Goal: Share content: Share content

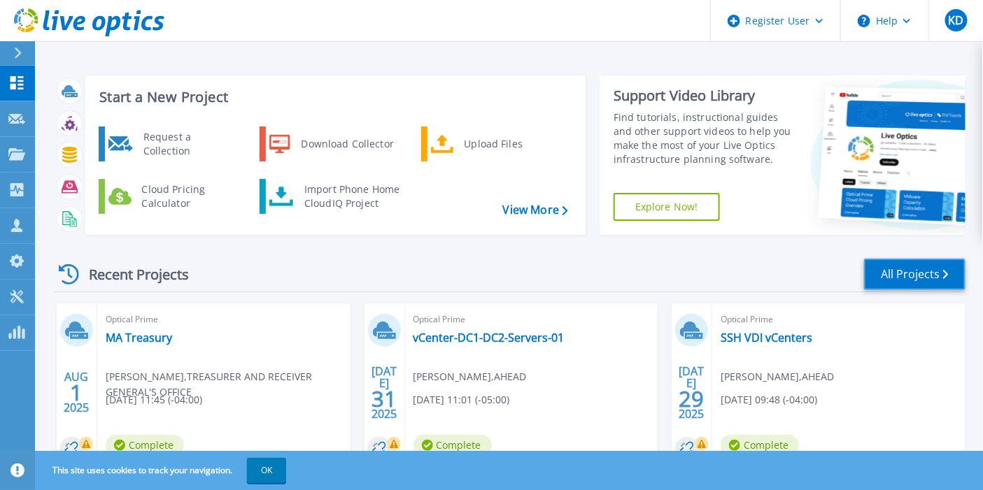
click at [884, 263] on link "All Projects" at bounding box center [914, 274] width 101 height 31
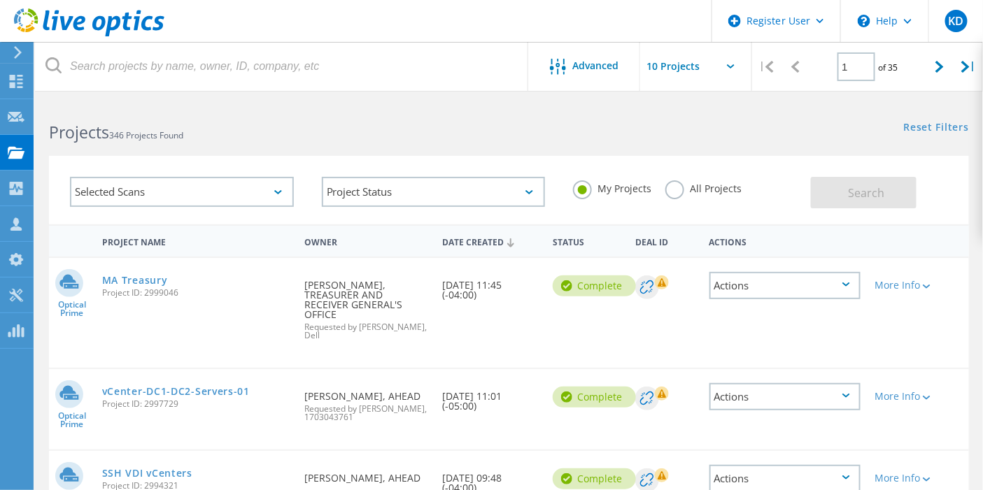
click at [668, 190] on label "All Projects" at bounding box center [703, 186] width 76 height 13
click at [0, 0] on input "All Projects" at bounding box center [0, 0] width 0 height 0
click at [874, 187] on span "Search" at bounding box center [866, 192] width 36 height 15
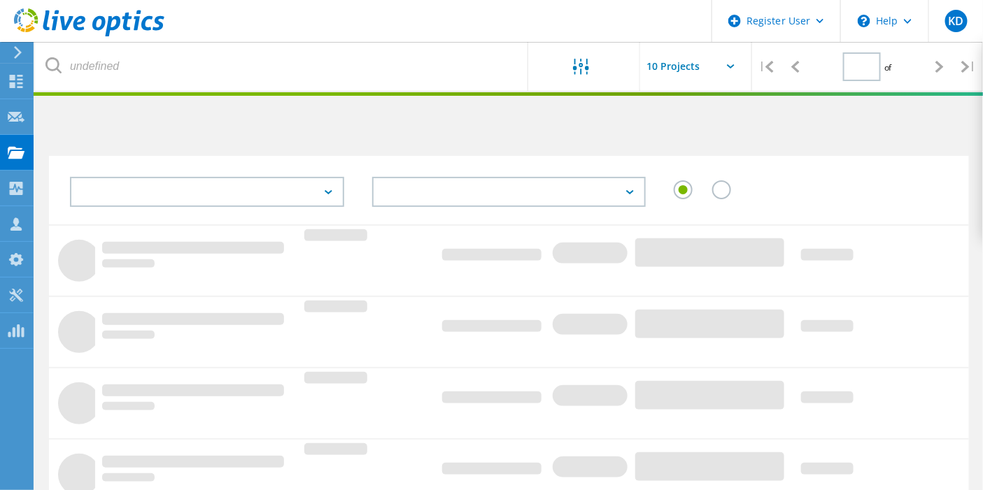
type input "1"
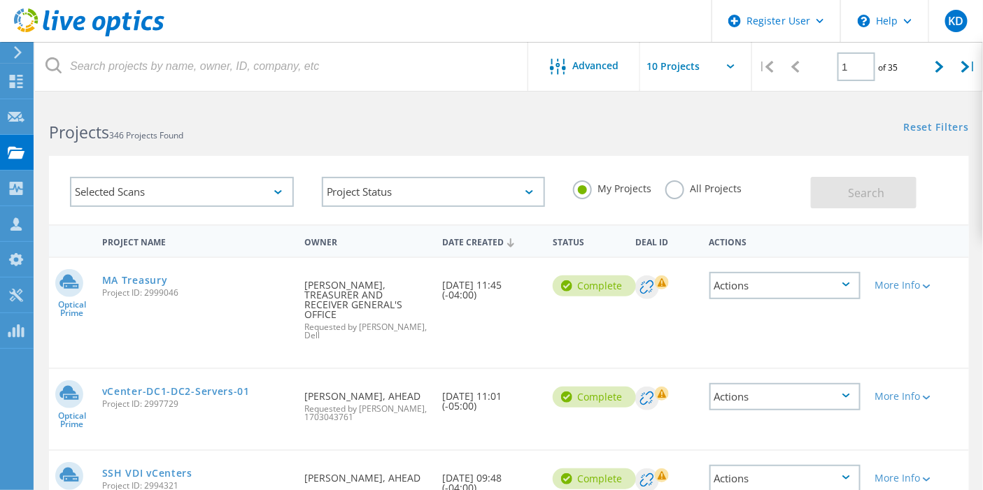
click at [674, 180] on label "All Projects" at bounding box center [703, 186] width 76 height 13
click at [0, 0] on input "All Projects" at bounding box center [0, 0] width 0 height 0
click at [850, 191] on span "Search" at bounding box center [866, 192] width 36 height 15
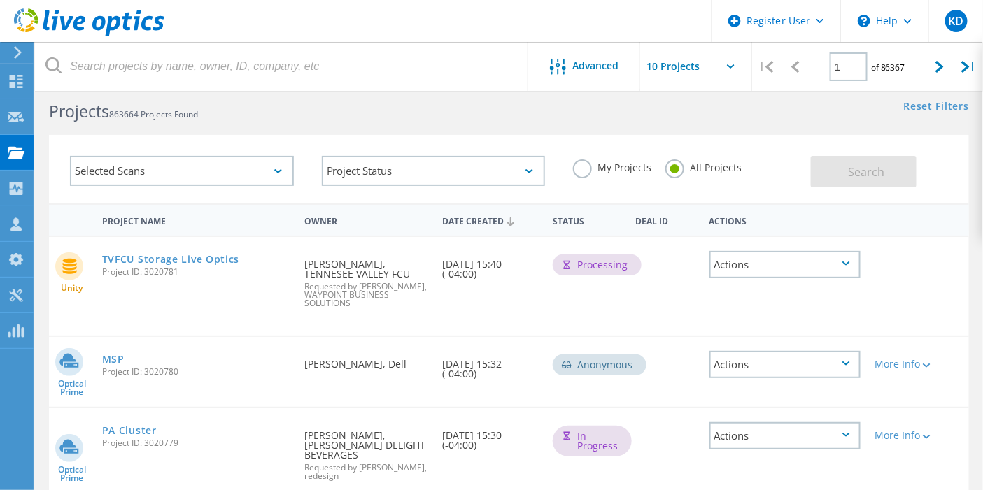
scroll to position [22, 0]
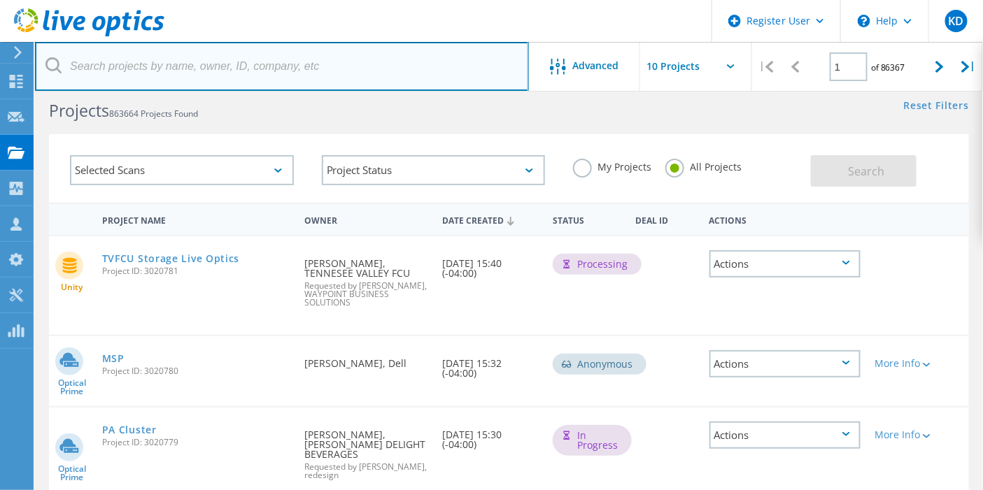
click at [274, 66] on input "text" at bounding box center [282, 66] width 494 height 49
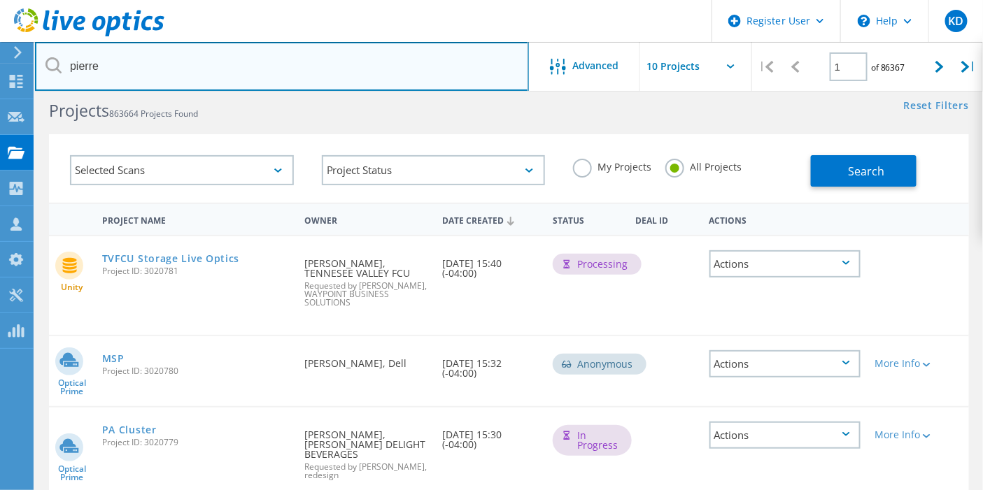
click at [280, 63] on input "pierre" at bounding box center [282, 66] width 494 height 49
paste input ".louis@chiamass.gov"
type input "pierre.louis@chiamass.gov"
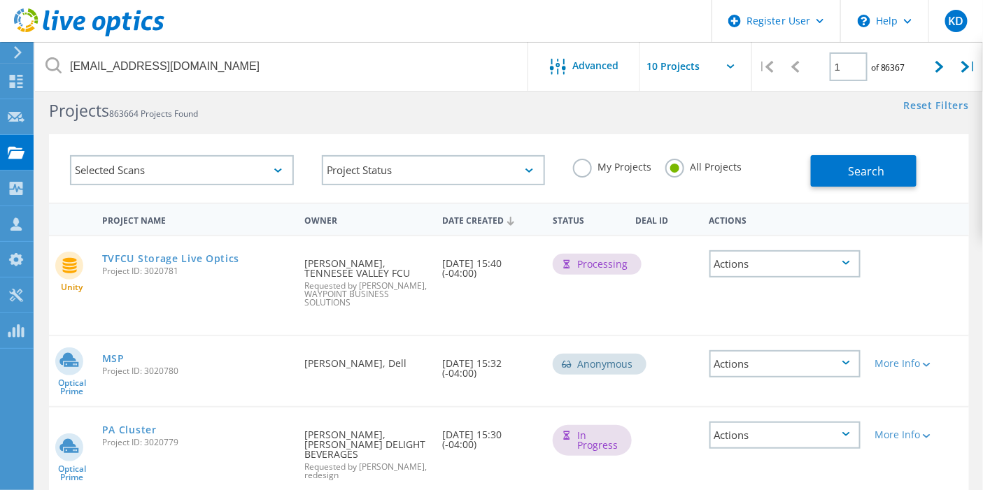
click at [825, 166] on button "Search" at bounding box center [864, 170] width 106 height 31
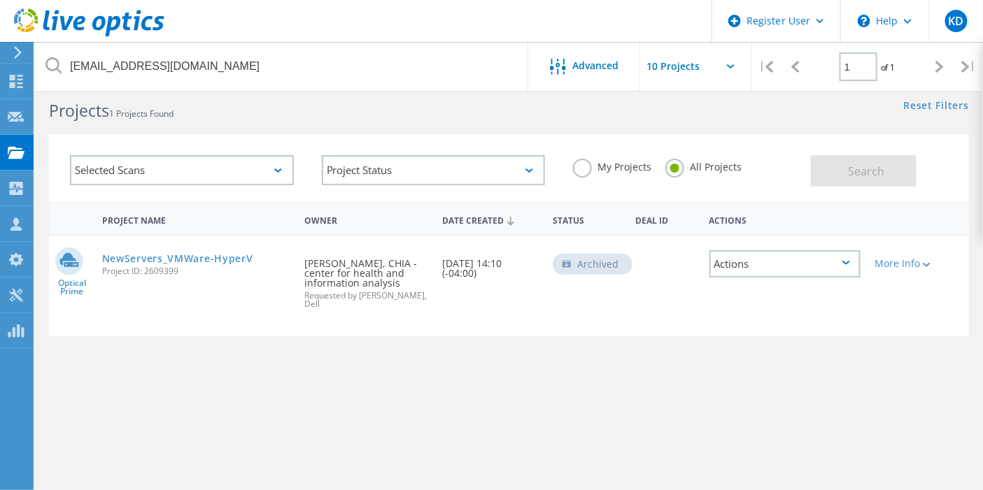
click at [253, 259] on link "NewServers_VMWare-HyperV" at bounding box center [177, 259] width 151 height 10
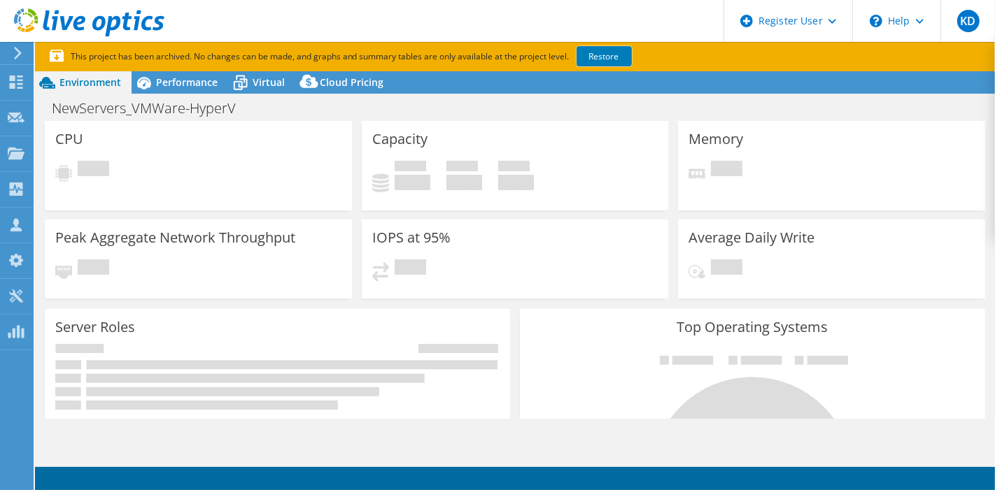
click at [592, 62] on link "Restore" at bounding box center [603, 56] width 55 height 20
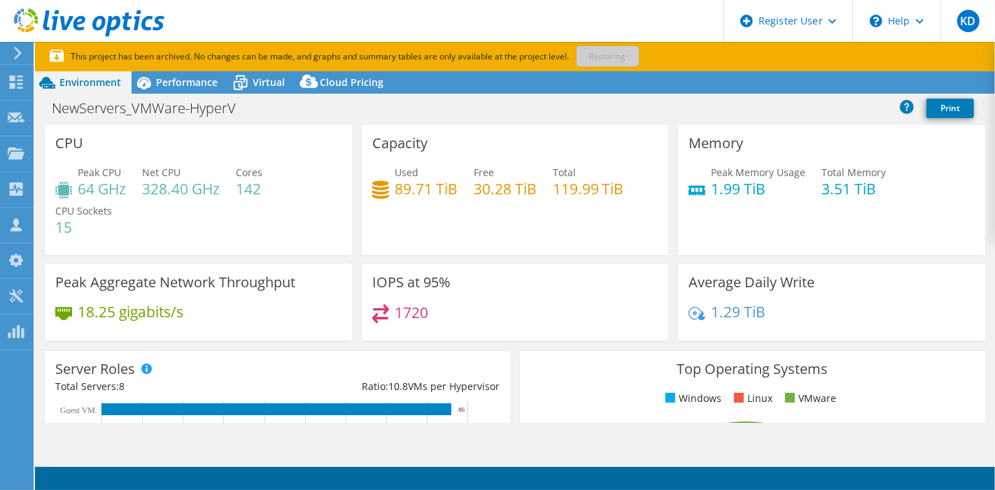
select select "USD"
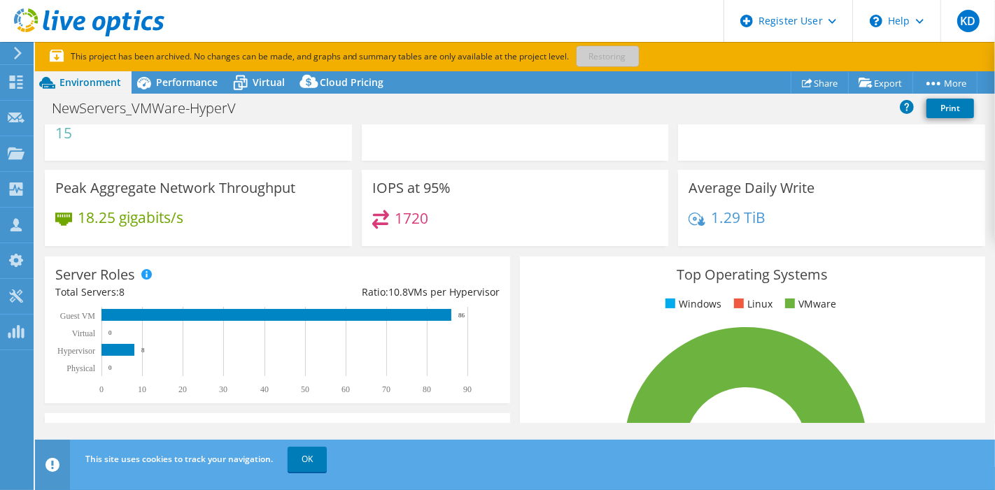
scroll to position [61, 0]
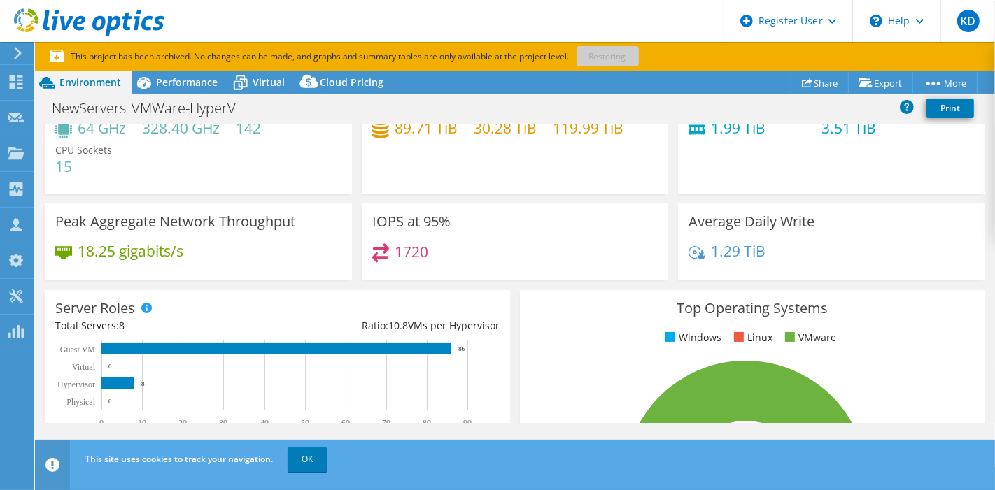
click at [179, 92] on div "Performance" at bounding box center [179, 82] width 97 height 22
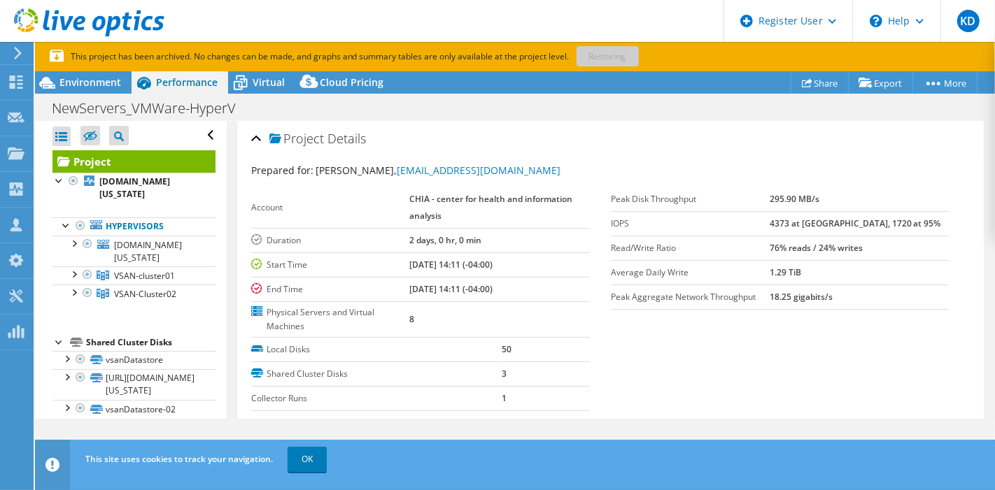
scroll to position [0, 0]
click at [104, 78] on span "Environment" at bounding box center [90, 82] width 62 height 13
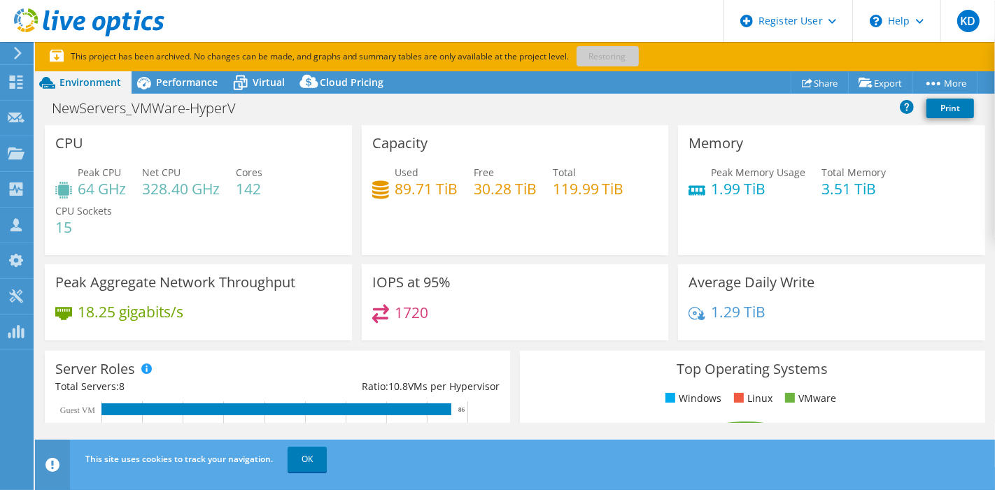
click at [204, 92] on div "Performance" at bounding box center [179, 82] width 97 height 22
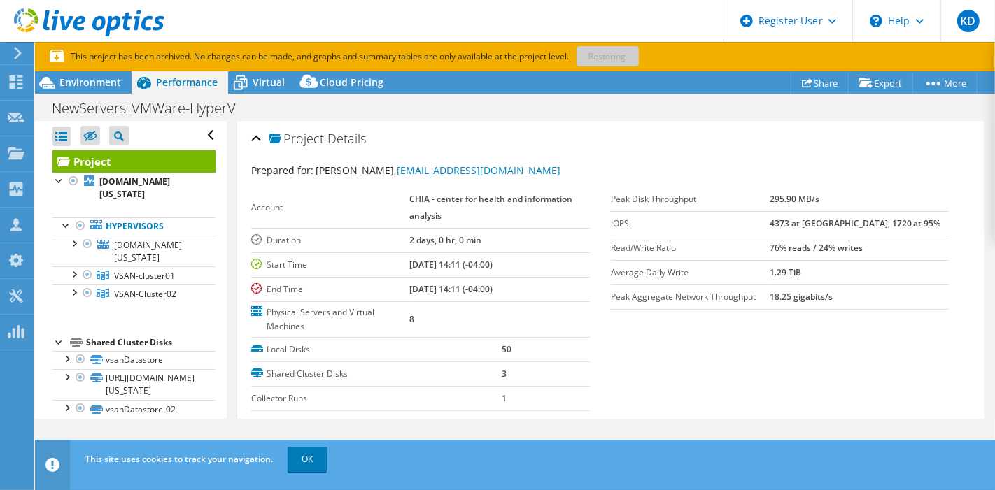
click at [121, 78] on div "Environment" at bounding box center [83, 82] width 97 height 22
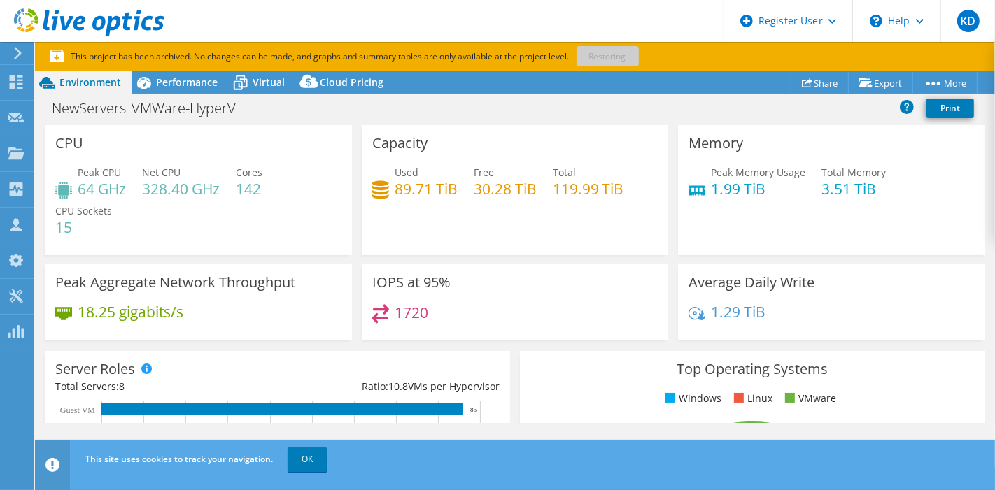
click at [173, 82] on span "Performance" at bounding box center [187, 82] width 62 height 13
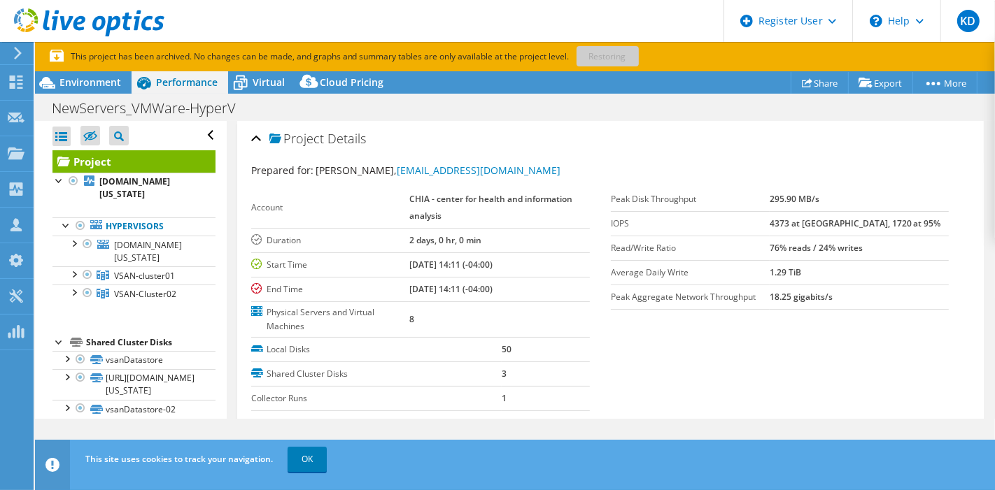
click at [99, 86] on span "Environment" at bounding box center [90, 82] width 62 height 13
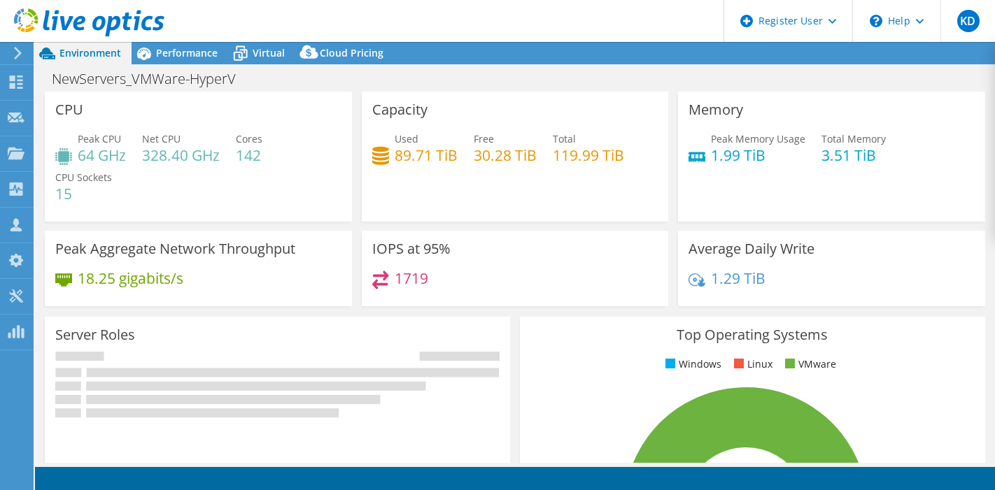
select select "USD"
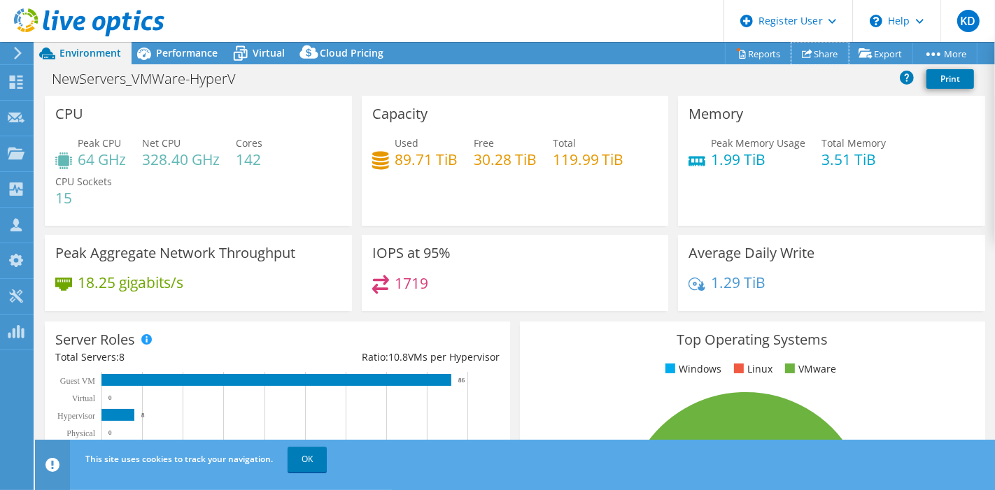
click at [819, 47] on link "Share" at bounding box center [819, 54] width 57 height 22
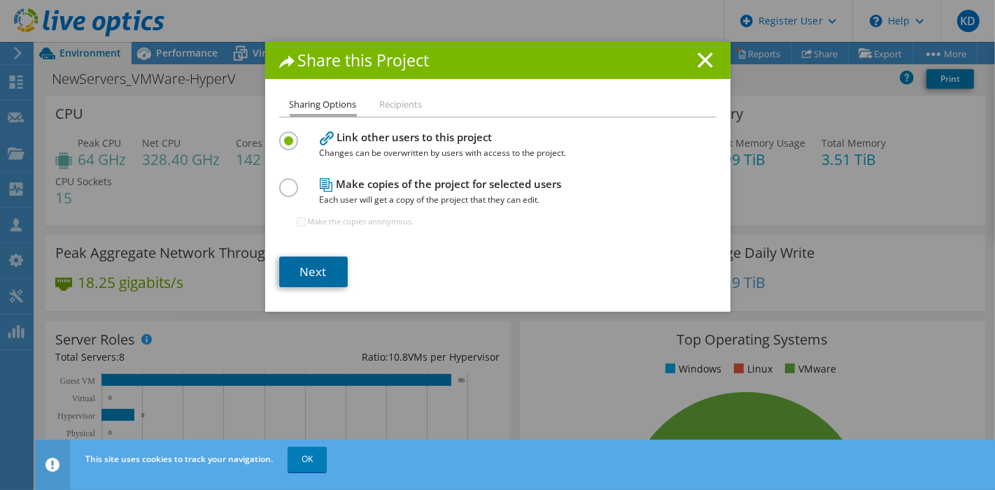
click at [308, 281] on link "Next" at bounding box center [313, 272] width 69 height 31
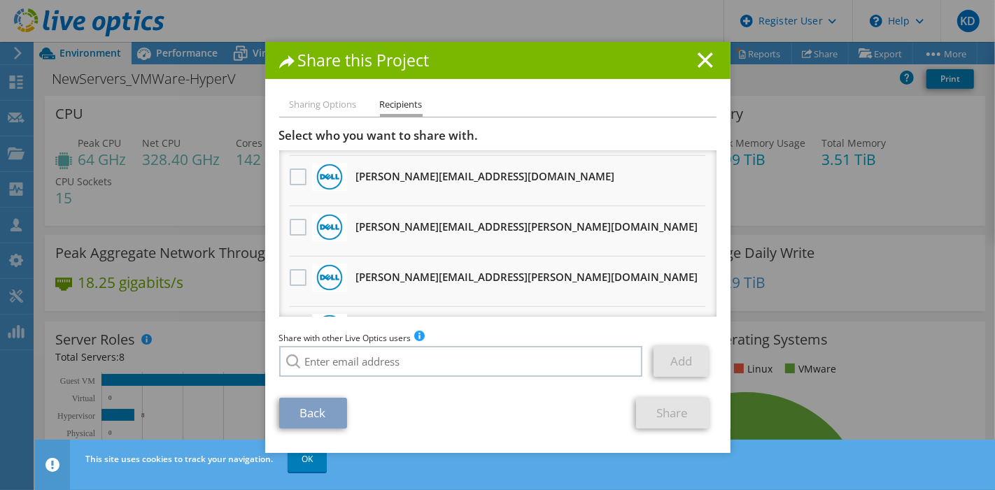
scroll to position [366, 0]
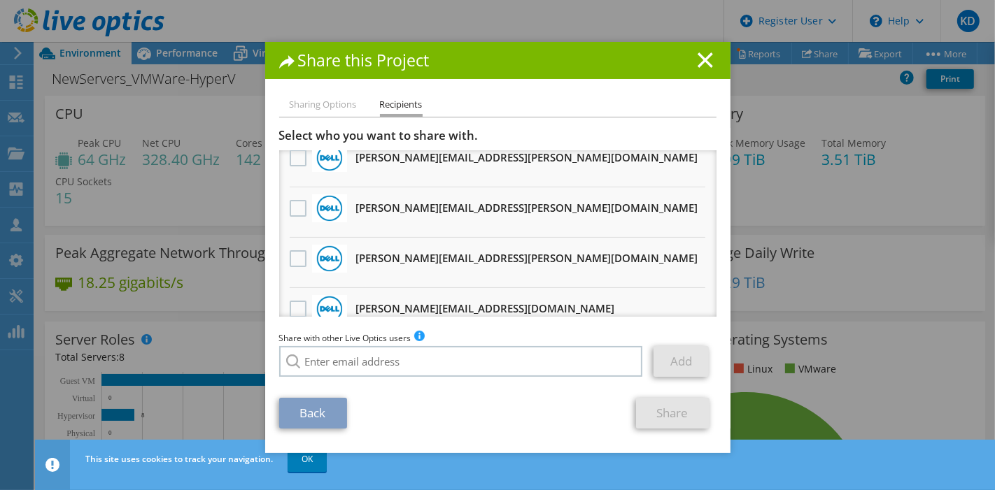
click at [301, 207] on label at bounding box center [300, 208] width 20 height 17
click at [0, 0] on input "checkbox" at bounding box center [0, 0] width 0 height 0
click at [681, 414] on link "Share" at bounding box center [672, 413] width 73 height 31
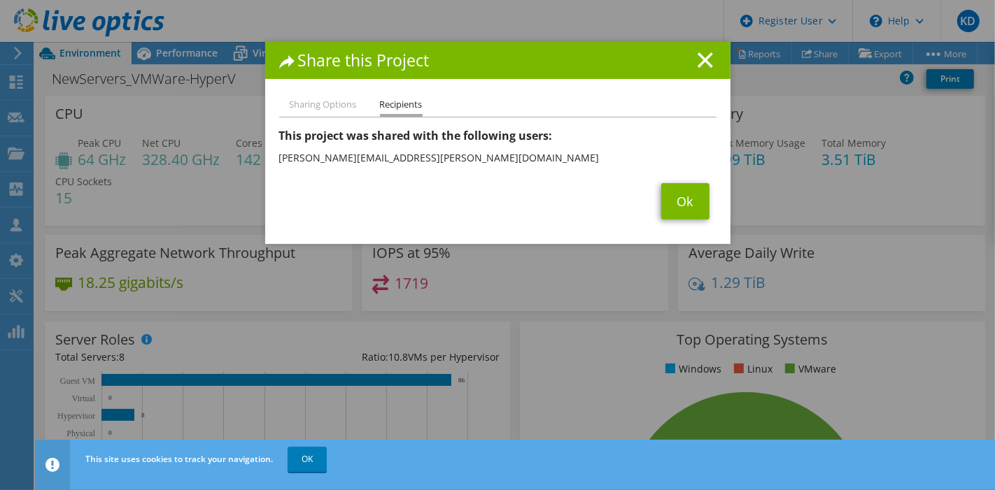
click at [698, 58] on line at bounding box center [705, 60] width 14 height 14
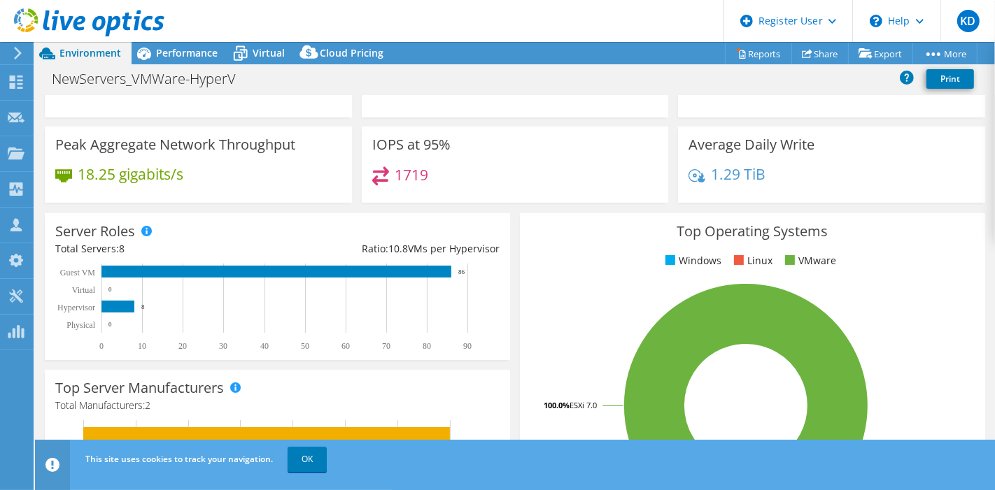
scroll to position [0, 0]
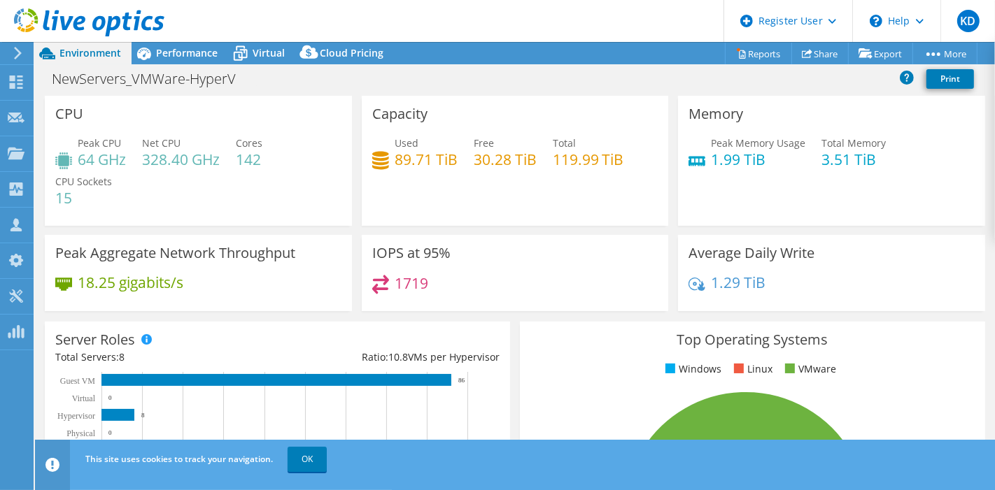
click at [197, 52] on span "Performance" at bounding box center [187, 52] width 62 height 13
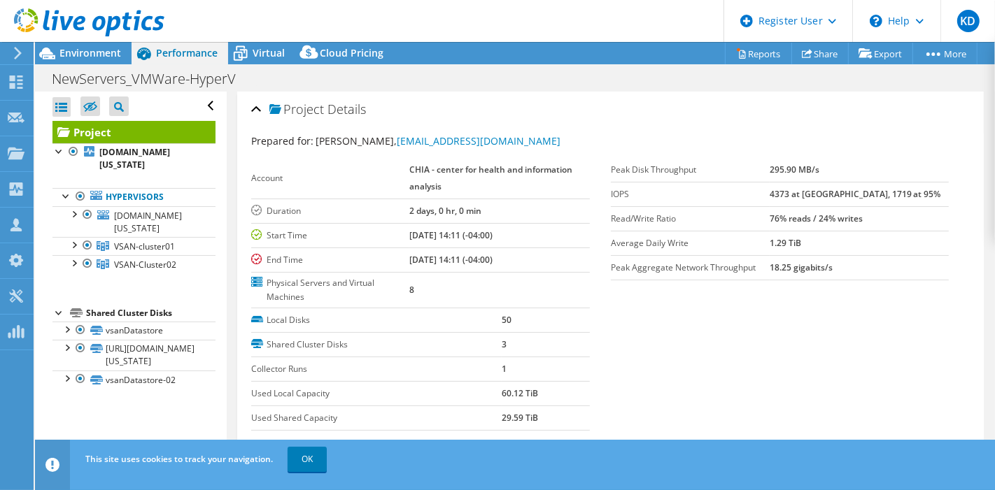
click at [119, 50] on span "Environment" at bounding box center [90, 52] width 62 height 13
